Goal: Find contact information: Find contact information

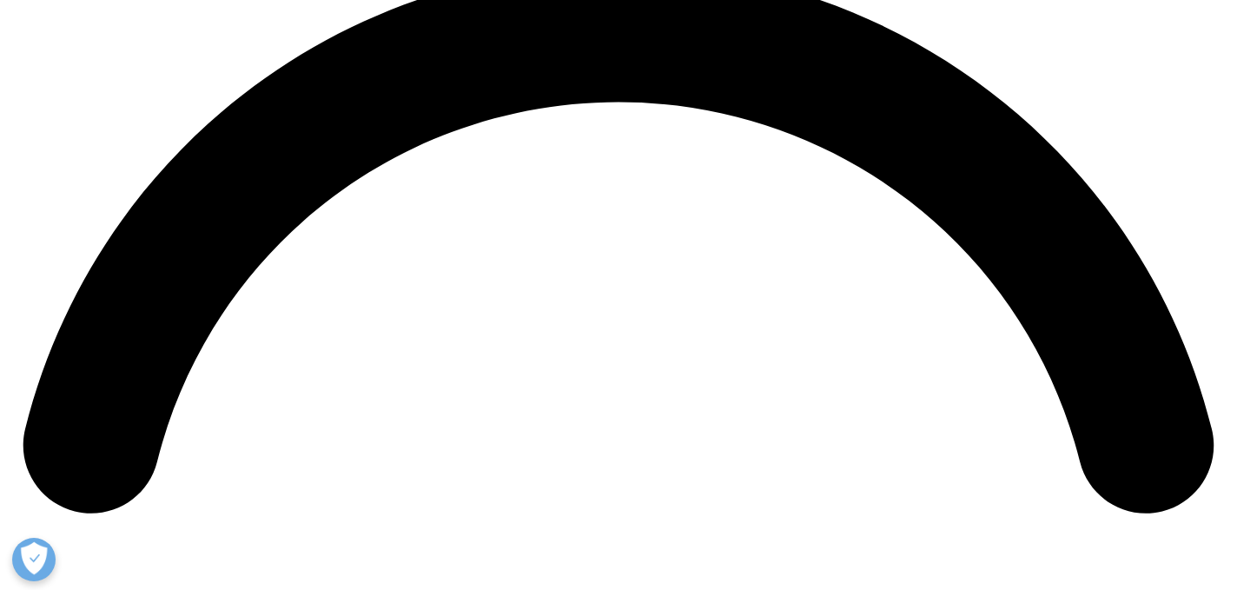
scroll to position [2518, 0]
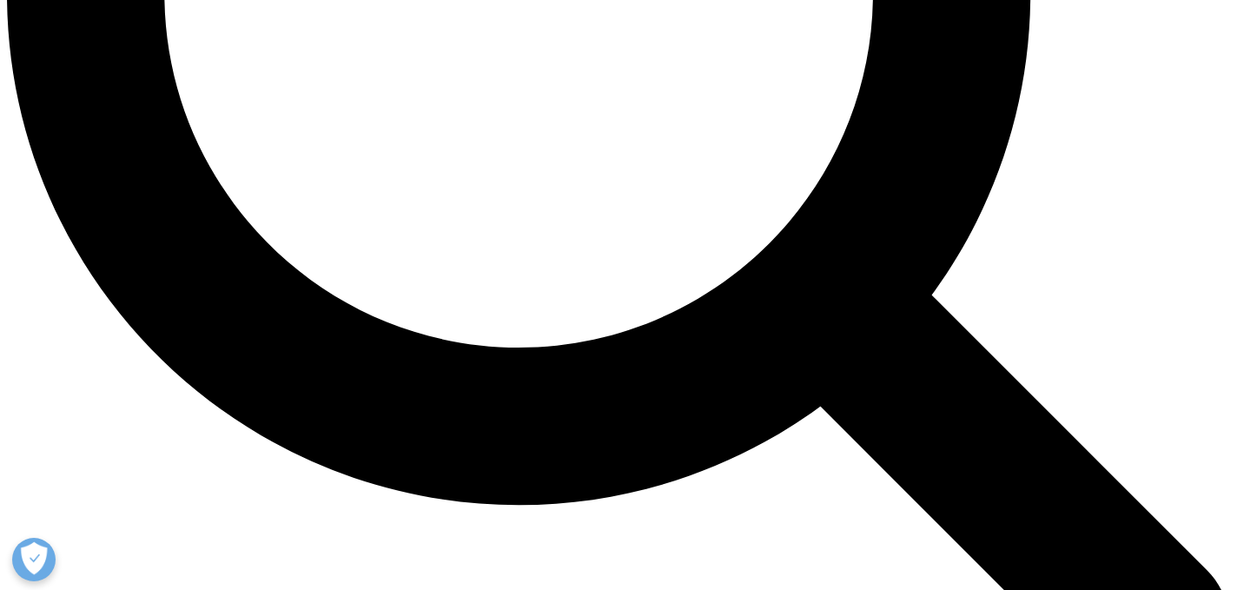
scroll to position [1766, 0]
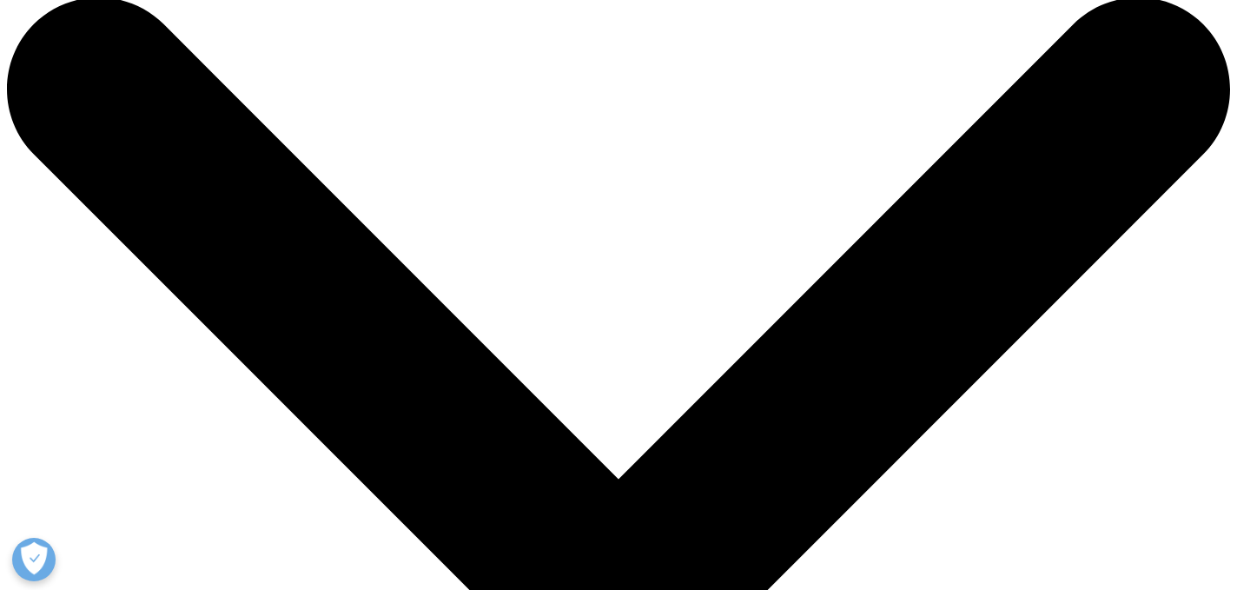
scroll to position [31, 0]
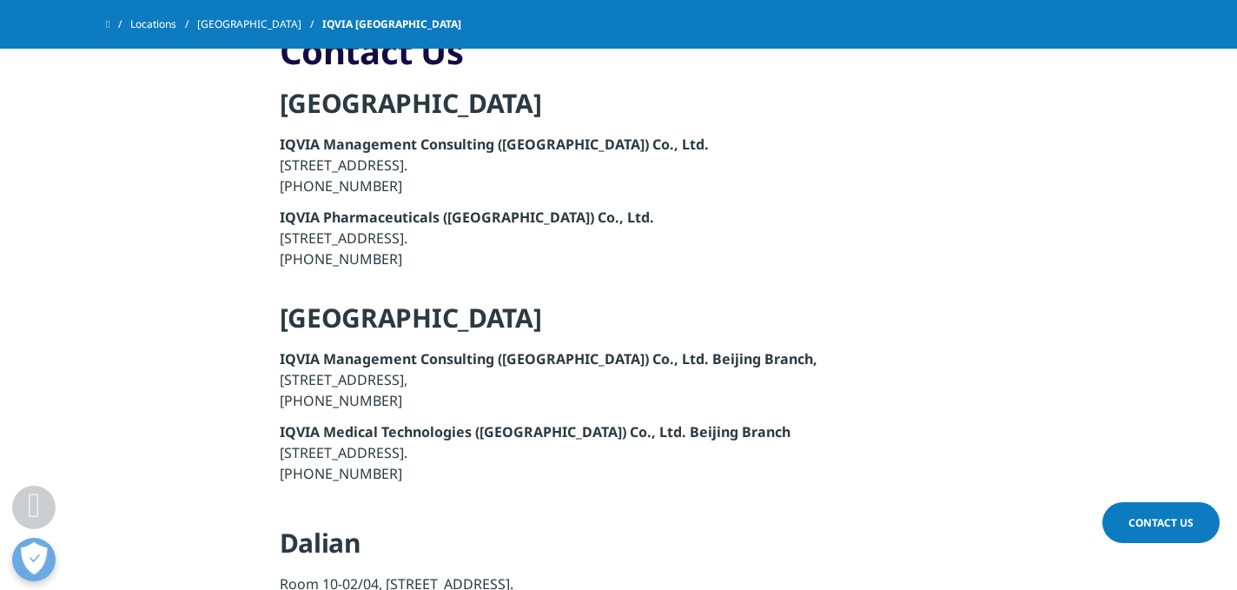
scroll to position [1872, 0]
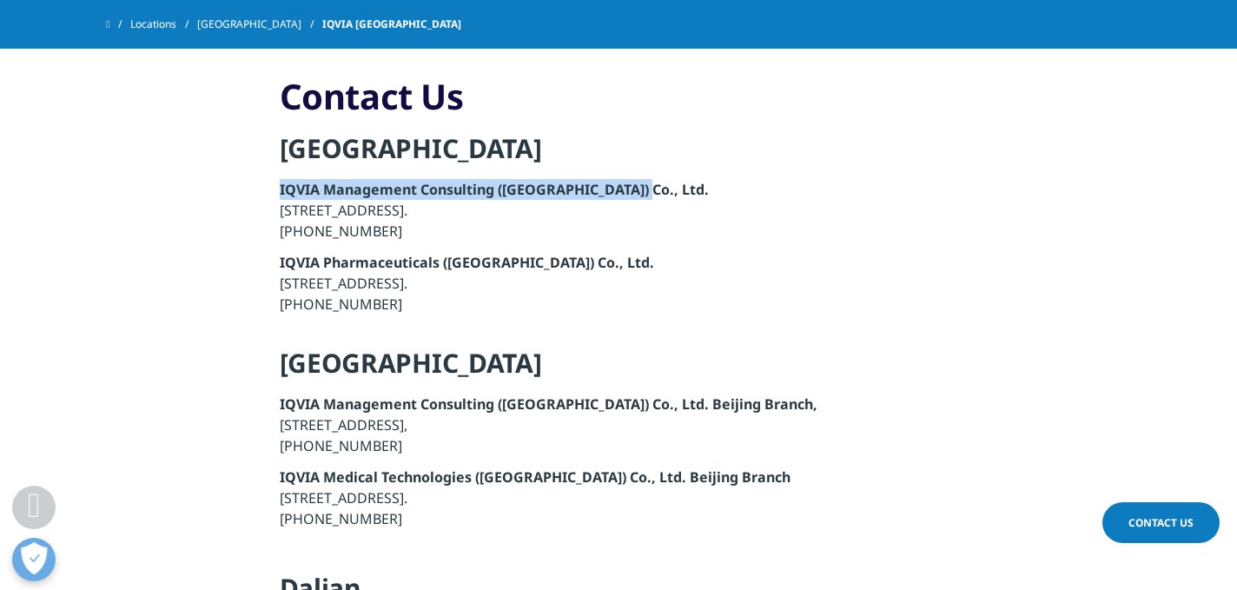
drag, startPoint x: 273, startPoint y: 175, endPoint x: 731, endPoint y: 175, distance: 458.7
click at [731, 175] on section "Contact Us Shanghai IQVIA Management Consulting (Shanghai) Co., Ltd. 9th Floor,…" at bounding box center [618, 579] width 1237 height 1097
drag, startPoint x: 257, startPoint y: 255, endPoint x: 630, endPoint y: 260, distance: 372.7
click at [630, 260] on section "Contact Us Shanghai IQVIA Management Consulting (Shanghai) Co., Ltd. 9th Floor,…" at bounding box center [618, 579] width 1237 height 1097
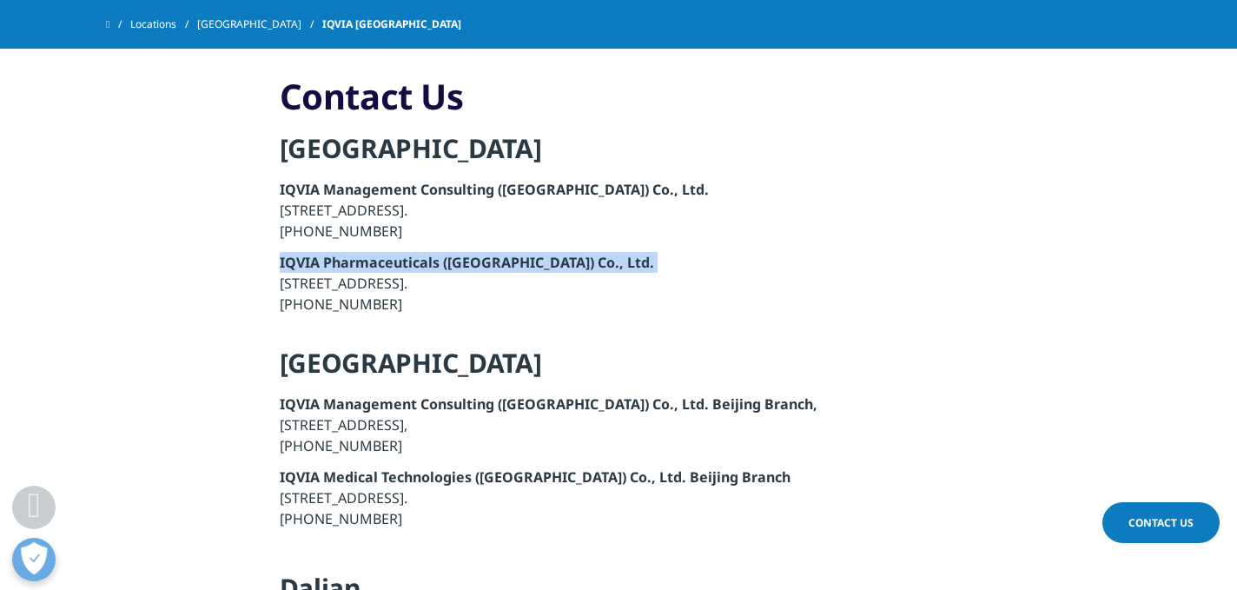
drag, startPoint x: 592, startPoint y: 233, endPoint x: 217, endPoint y: 267, distance: 376.8
click at [217, 267] on section "Contact Us Shanghai IQVIA Management Consulting (Shanghai) Co., Ltd. 9th Floor,…" at bounding box center [618, 579] width 1237 height 1097
drag, startPoint x: 265, startPoint y: 164, endPoint x: 625, endPoint y: 183, distance: 360.2
click at [625, 183] on section "Contact Us Shanghai IQVIA Management Consulting (Shanghai) Co., Ltd. 9th Floor,…" at bounding box center [618, 579] width 1237 height 1097
drag, startPoint x: 582, startPoint y: 239, endPoint x: 192, endPoint y: 235, distance: 390.1
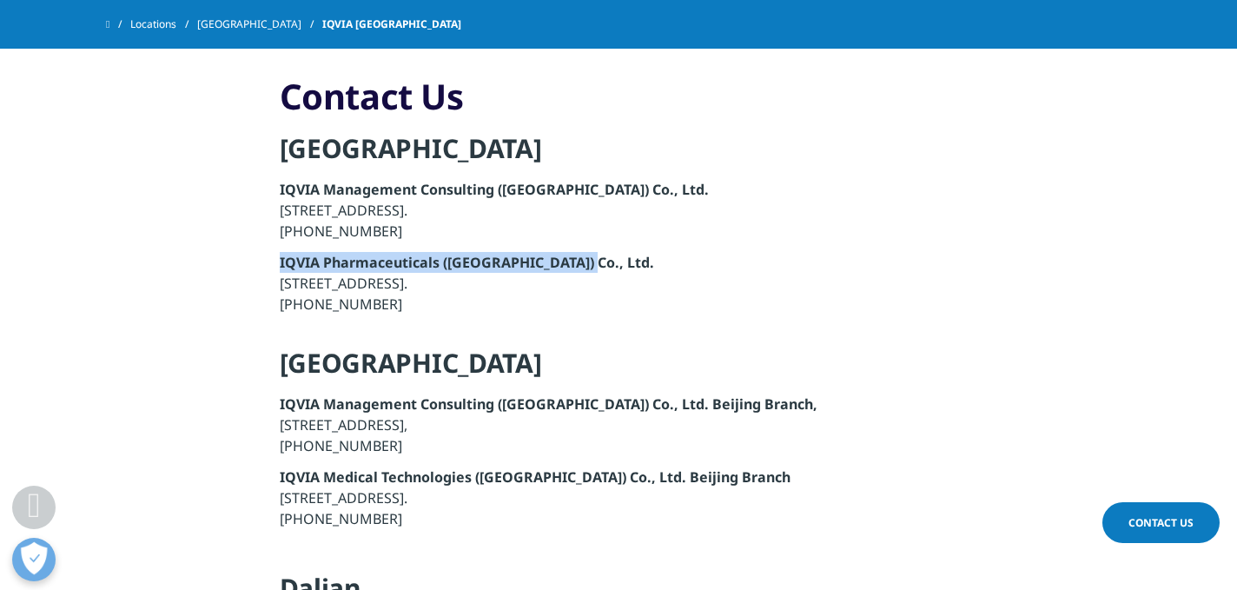
click at [195, 235] on section "Contact Us Shanghai IQVIA Management Consulting (Shanghai) Co., Ltd. 9th Floor,…" at bounding box center [618, 579] width 1237 height 1097
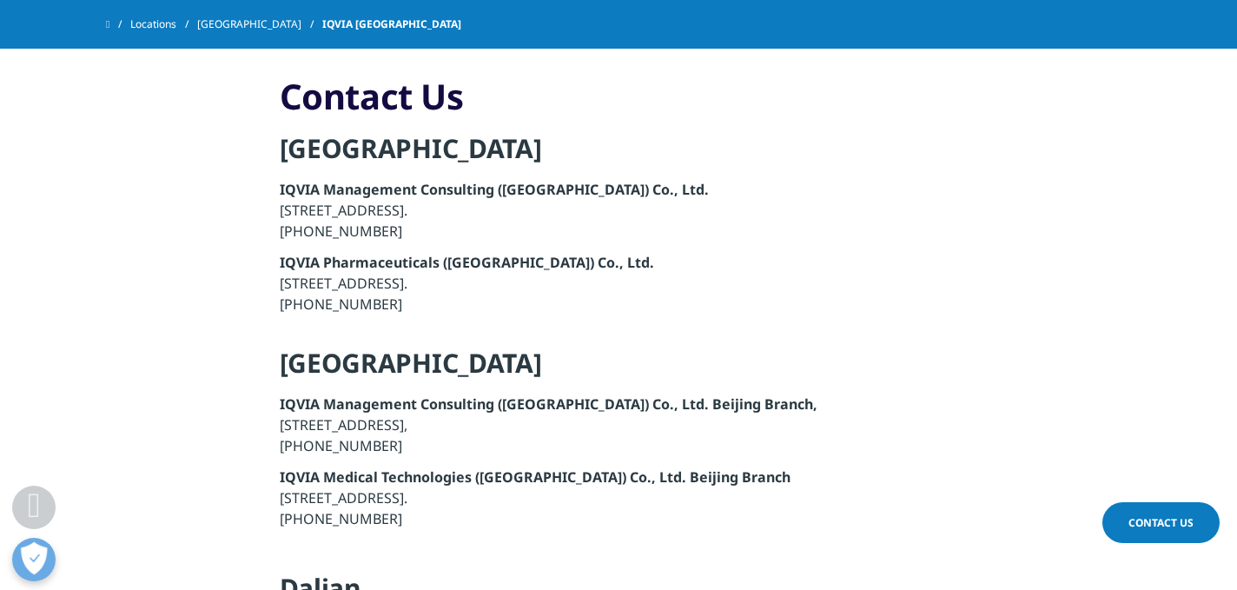
click at [251, 264] on section "Contact Us Shanghai IQVIA Management Consulting (Shanghai) Co., Ltd. 9th Floor,…" at bounding box center [618, 579] width 1237 height 1097
copy font "IQVIA Pharmaceuticals"
drag, startPoint x: 274, startPoint y: 238, endPoint x: 442, endPoint y: 239, distance: 168.5
click at [442, 239] on section "Contact Us Shanghai IQVIA Management Consulting (Shanghai) Co., Ltd. 9th Floor,…" at bounding box center [618, 579] width 1237 height 1097
